Goal: Book appointment/travel/reservation

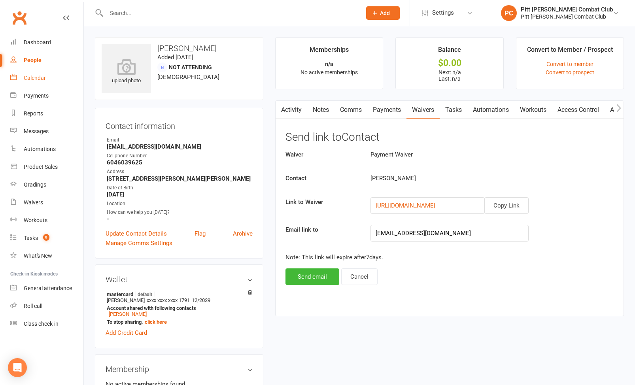
click at [41, 76] on div "Calendar" at bounding box center [35, 78] width 22 height 6
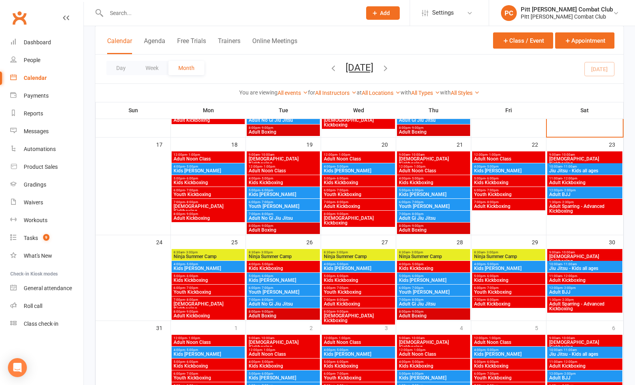
scroll to position [325, 0]
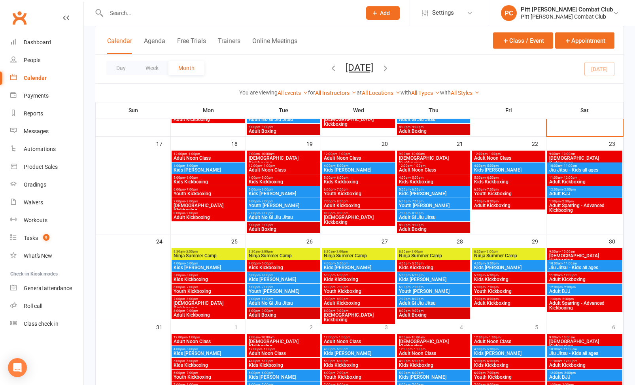
click at [201, 257] on span "Ninja Summer Camp" at bounding box center [208, 255] width 70 height 5
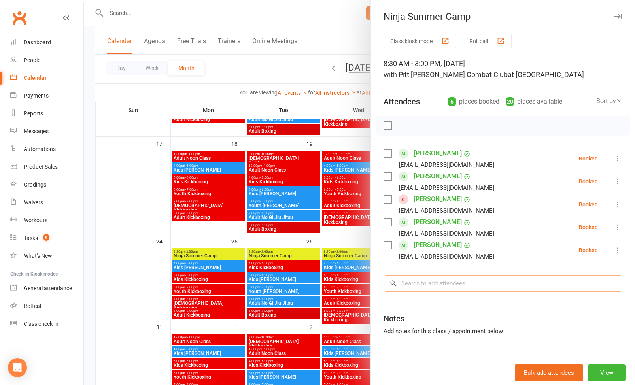
click at [410, 284] on input "search" at bounding box center [503, 283] width 239 height 17
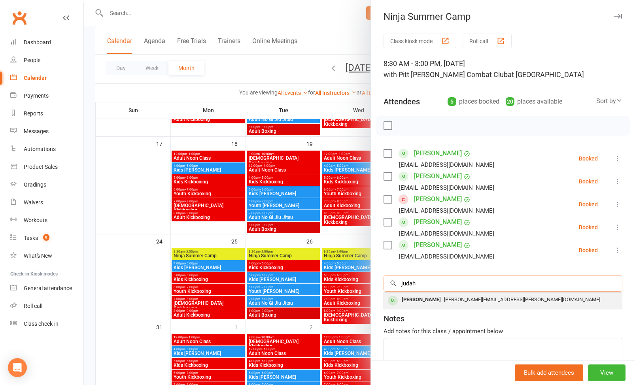
type input "judah"
click at [410, 304] on div "[PERSON_NAME]" at bounding box center [421, 299] width 45 height 11
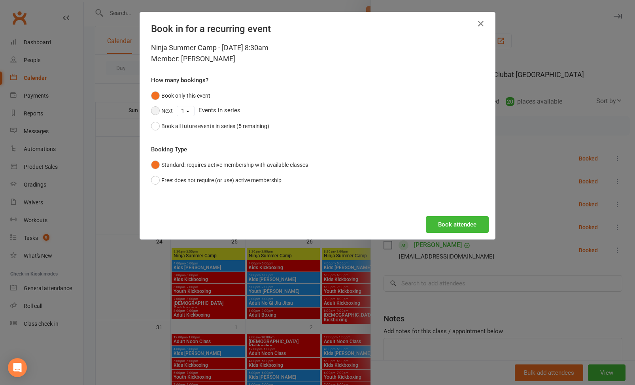
click at [155, 110] on button "Next" at bounding box center [162, 110] width 22 height 15
click at [183, 110] on select "1 2 3 4 5" at bounding box center [185, 110] width 17 height 9
select select "4"
click at [467, 234] on div "Book attendee" at bounding box center [317, 224] width 355 height 29
click at [467, 229] on button "Book attendee" at bounding box center [457, 224] width 63 height 17
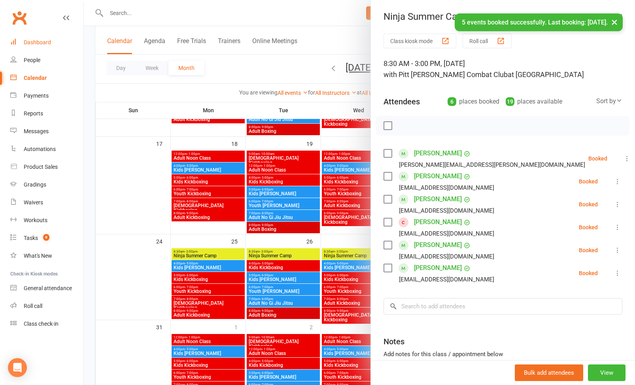
click at [44, 43] on div "Dashboard" at bounding box center [37, 42] width 27 height 6
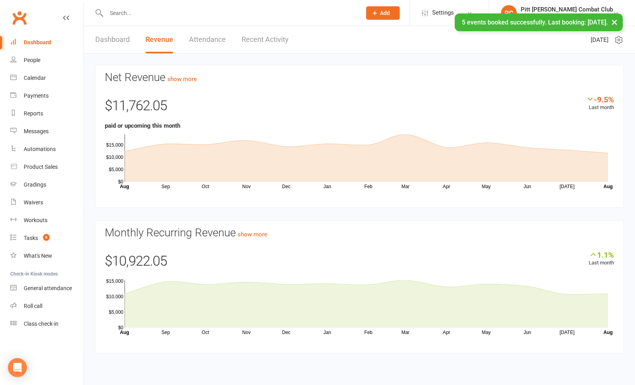
click at [132, 13] on div "× 5 events booked successfully. Last booking: [DATE]." at bounding box center [312, 13] width 625 height 0
click at [122, 10] on input "text" at bounding box center [230, 13] width 252 height 11
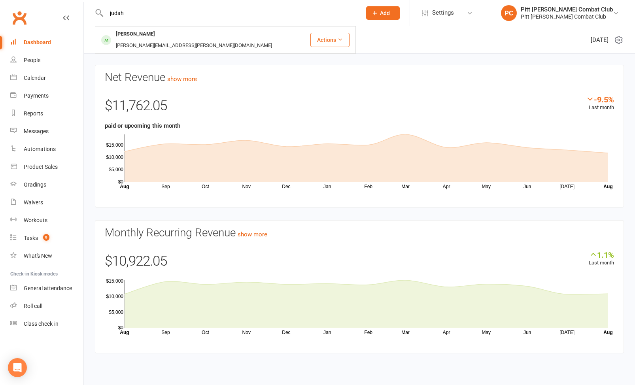
type input "judah"
click at [121, 34] on div "[PERSON_NAME]" at bounding box center [135, 33] width 44 height 11
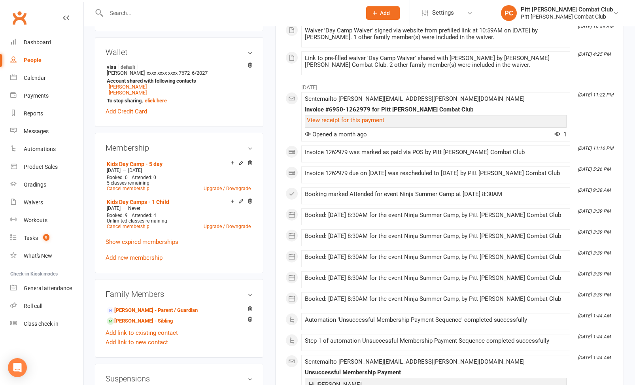
scroll to position [253, 0]
click at [248, 198] on icon at bounding box center [250, 201] width 6 height 6
